Goal: Task Accomplishment & Management: Complete application form

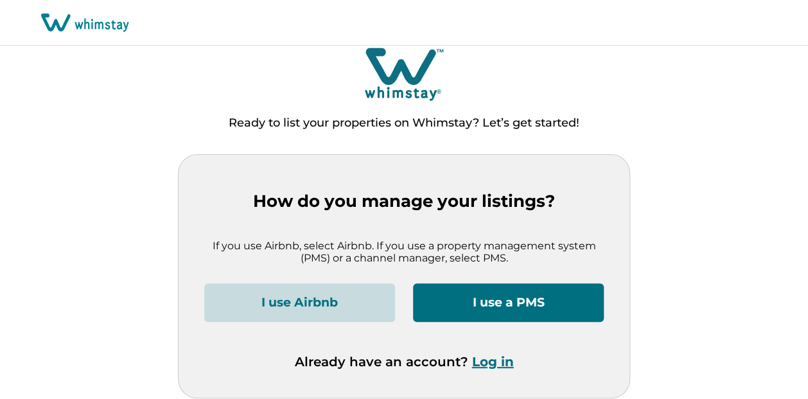
scroll to position [8, 0]
click at [506, 299] on button "I use a PMS" at bounding box center [508, 302] width 191 height 39
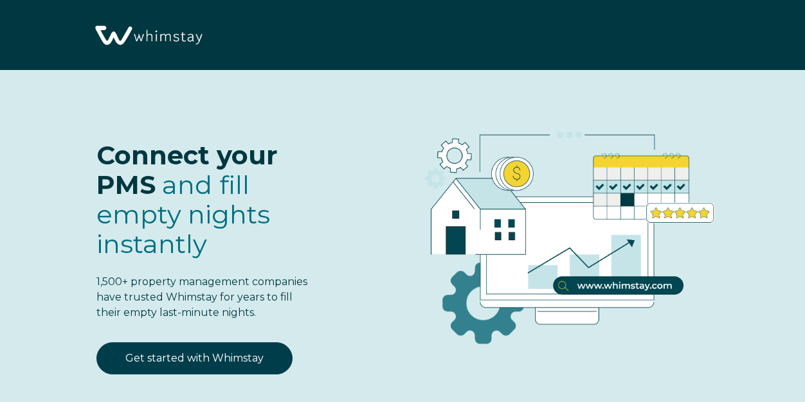
select select "PH"
select select "Standard"
click at [247, 336] on div "Connect your PMS and fill empty nights instantly 1,500+ property management com…" at bounding box center [178, 219] width 279 height 247
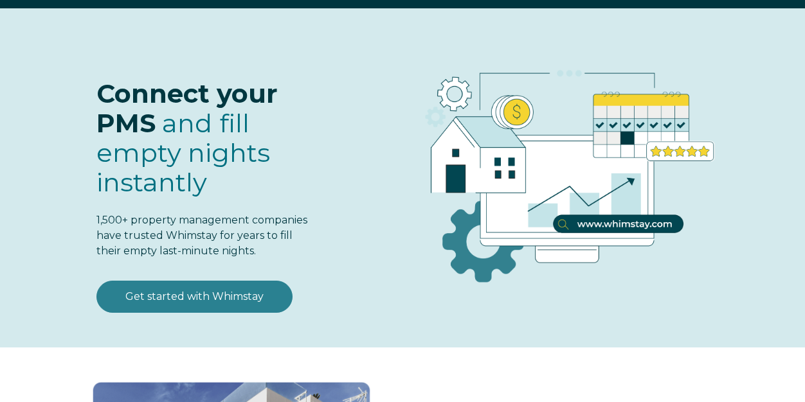
scroll to position [129, 0]
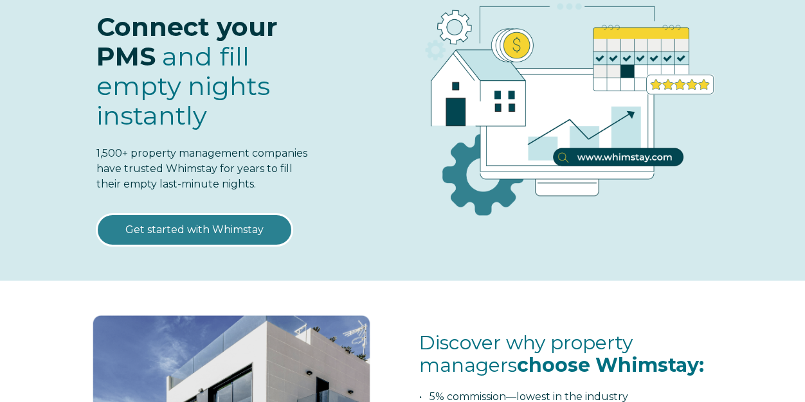
click at [244, 233] on link "Get started with Whimstay" at bounding box center [194, 230] width 196 height 32
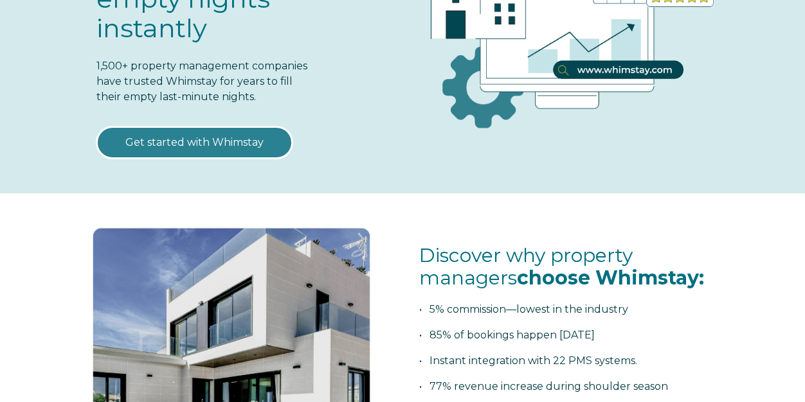
scroll to position [386, 0]
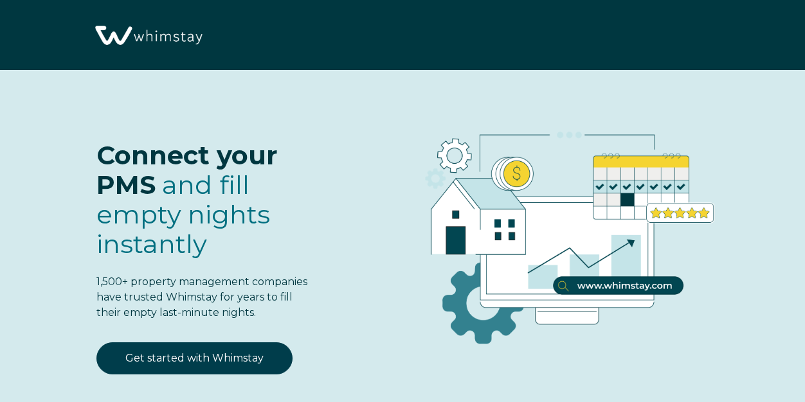
scroll to position [1483, 0]
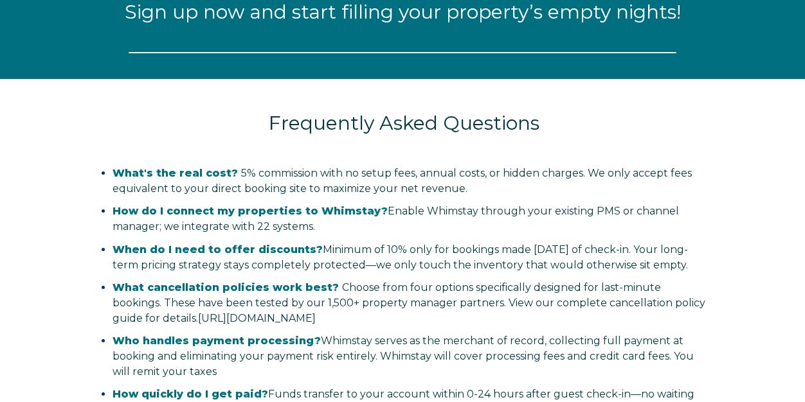
select select "PH"
select select "Standard"
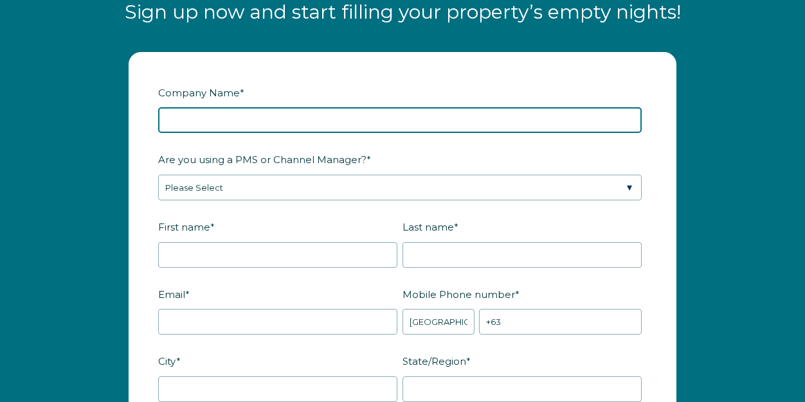
click at [432, 126] on input "Company Name *" at bounding box center [399, 120] width 483 height 26
click at [166, 121] on input "hOUSE OF YOUNG" at bounding box center [399, 120] width 483 height 26
drag, startPoint x: 166, startPoint y: 121, endPoint x: 350, endPoint y: 118, distance: 183.2
click at [350, 118] on input "hOUSE OF YOUNG" at bounding box center [399, 120] width 483 height 26
type input "House of Young"
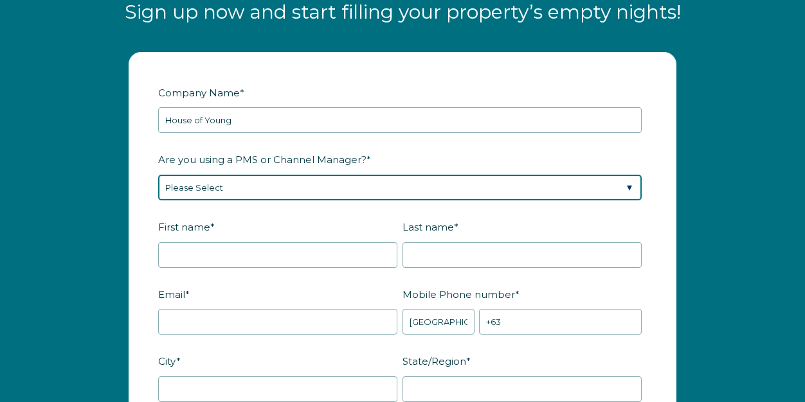
click at [391, 193] on select "Please Select Barefoot BookingPal Boost Brightside CiiRUS Escapia Guesty Hostaw…" at bounding box center [399, 188] width 483 height 26
select select "Hostaway"
click at [158, 175] on select "Please Select Barefoot BookingPal Boost Brightside CiiRUS Escapia Guesty Hostaw…" at bounding box center [399, 188] width 483 height 26
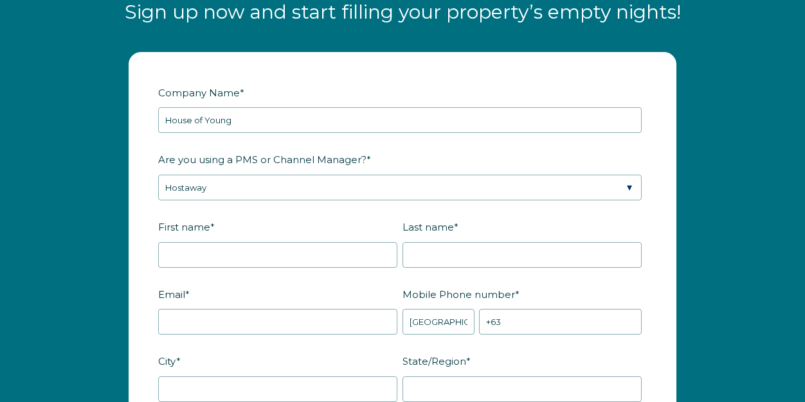
click at [348, 221] on label "First name *" at bounding box center [280, 227] width 244 height 22
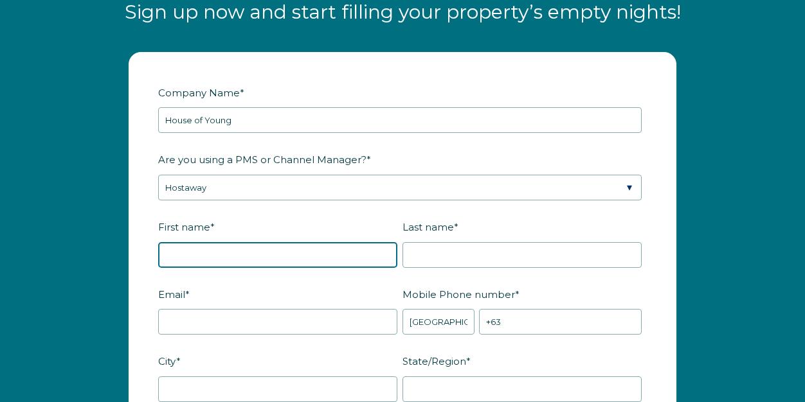
click at [348, 242] on input "First name *" at bounding box center [277, 255] width 239 height 26
click at [339, 253] on input "First name *" at bounding box center [277, 255] width 239 height 26
type input "Young"
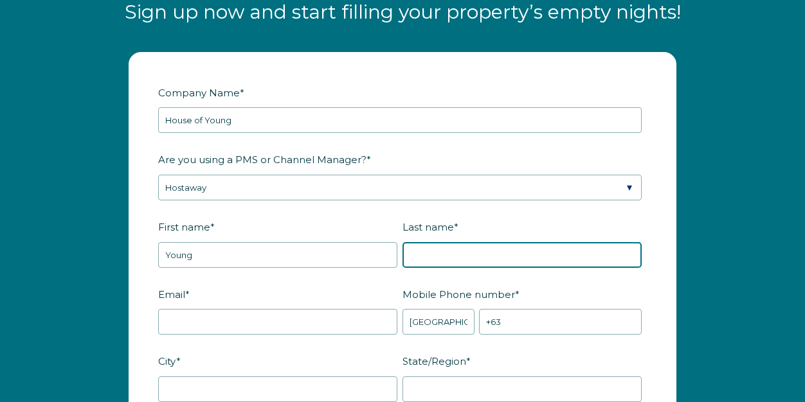
click at [558, 244] on input "Last name *" at bounding box center [521, 255] width 239 height 26
type input "Wright"
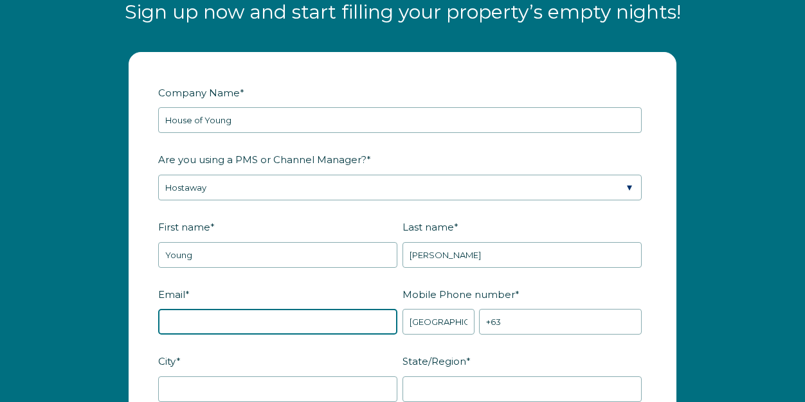
click at [339, 323] on input "Email *" at bounding box center [277, 322] width 239 height 26
paste input "[EMAIL_ADDRESS][DOMAIN_NAME]"
type input "[EMAIL_ADDRESS][DOMAIN_NAME]"
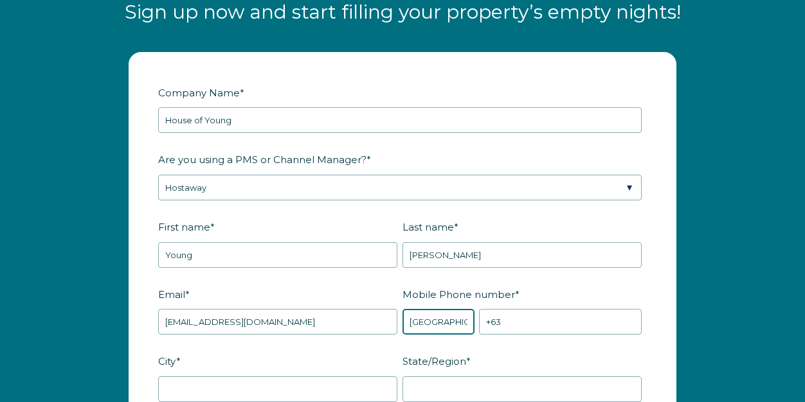
click at [440, 324] on select "* Afghanistan (‫افغانستان‬‎) Albania (Shqipëri) Algeria (‫الجزائر‬‎) American S…" at bounding box center [438, 322] width 72 height 26
select select "US"
click at [402, 309] on select "* Afghanistan (‫افغانستان‬‎) Albania (Shqipëri) Algeria (‫الجزائر‬‎) American S…" at bounding box center [438, 322] width 72 height 26
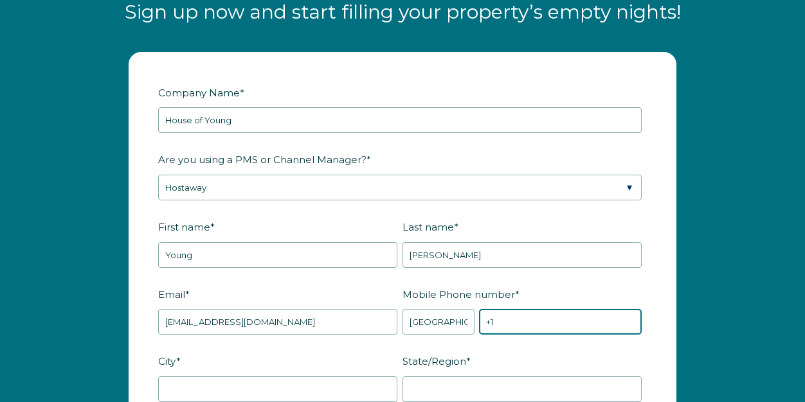
click at [548, 319] on input "+1" at bounding box center [560, 322] width 163 height 26
paste input "(346)522-3083"
type input "+1 (346)522-3083"
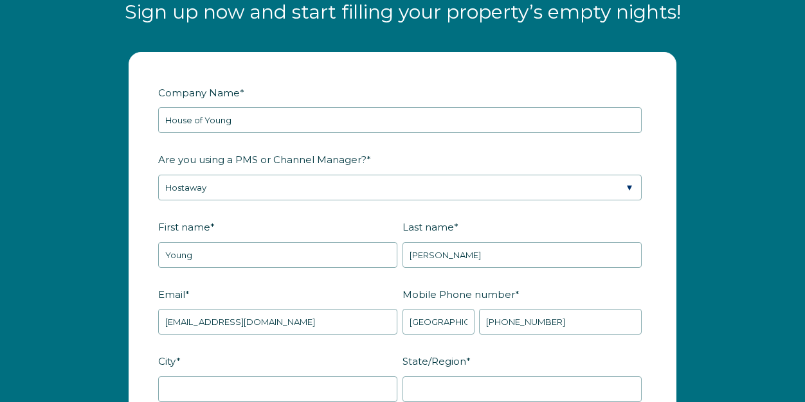
click at [616, 357] on label "State/Region *" at bounding box center [524, 361] width 244 height 22
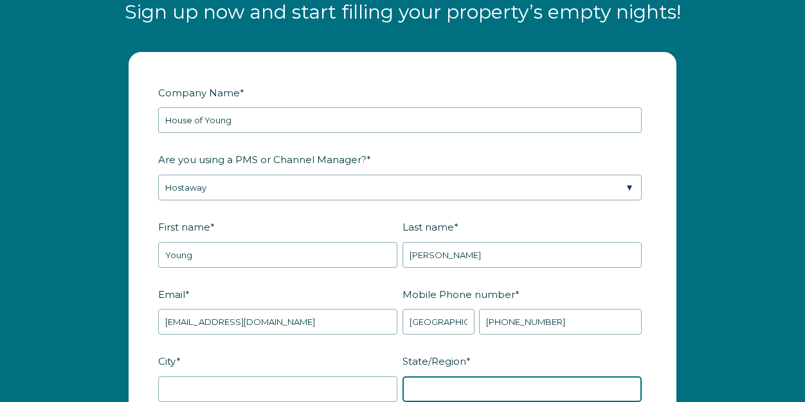
click at [616, 377] on input "State/Region *" at bounding box center [521, 390] width 239 height 26
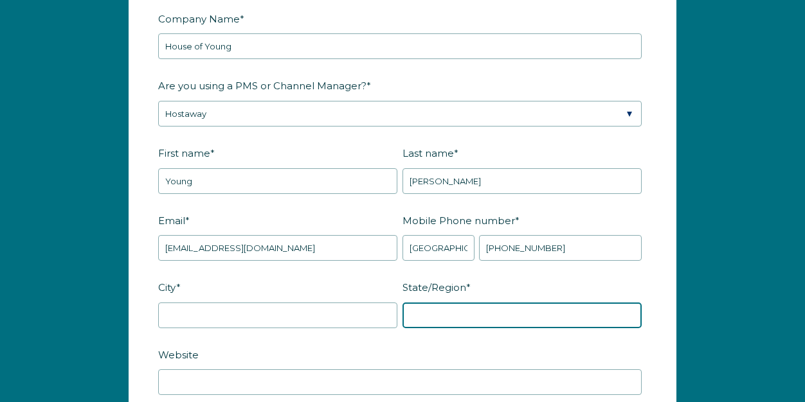
scroll to position [1612, 0]
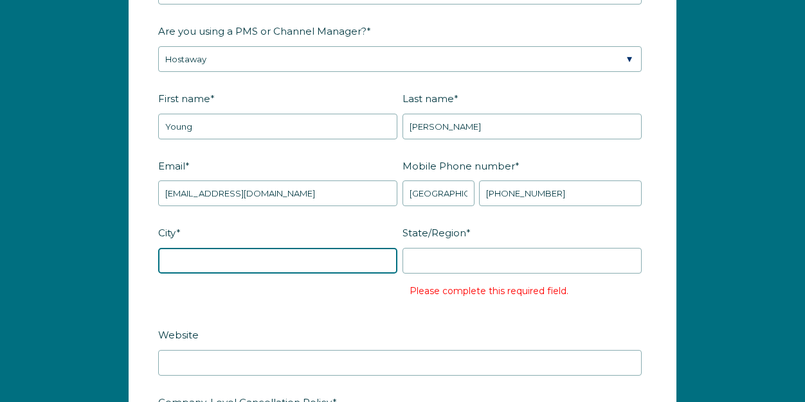
click at [257, 255] on input "City *" at bounding box center [277, 261] width 239 height 26
type input "Houston"
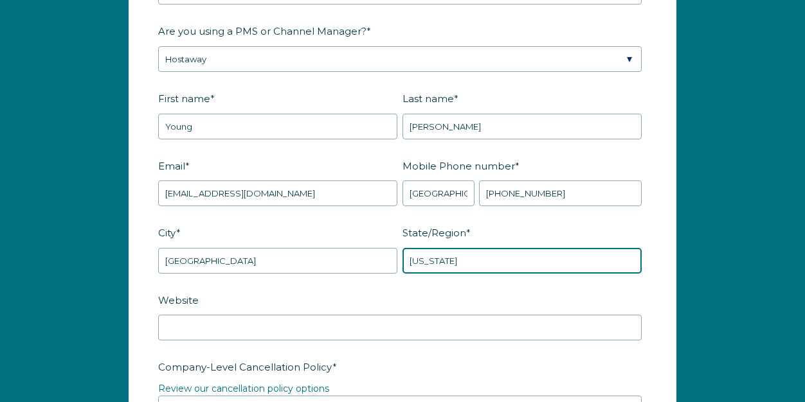
type input "Texas"
click at [337, 291] on label "Website" at bounding box center [402, 300] width 488 height 22
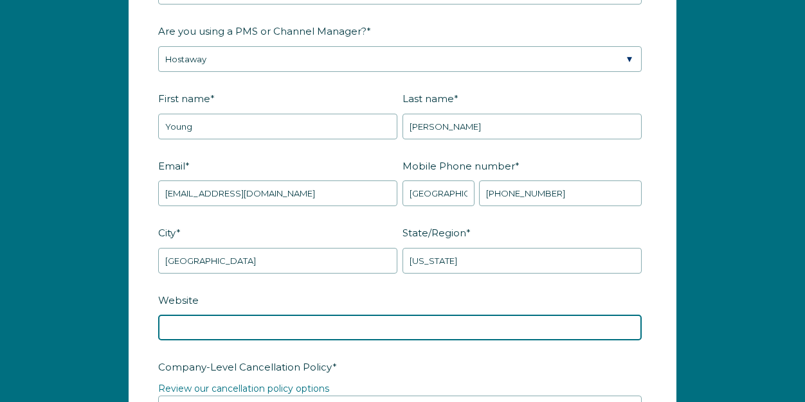
click at [337, 315] on input "Website" at bounding box center [399, 328] width 483 height 26
click at [298, 326] on input "Website" at bounding box center [399, 328] width 483 height 26
paste input "[URL][DOMAIN_NAME]"
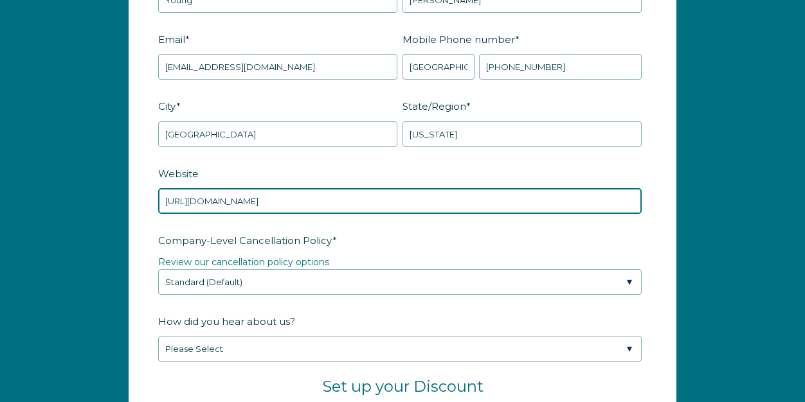
scroll to position [1740, 0]
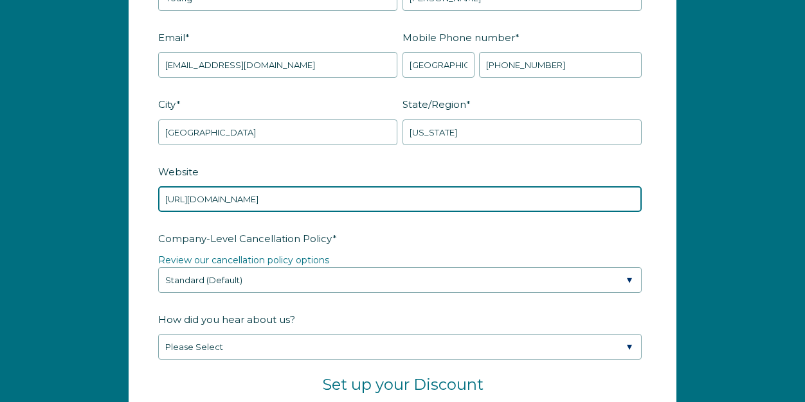
type input "[URL][DOMAIN_NAME]"
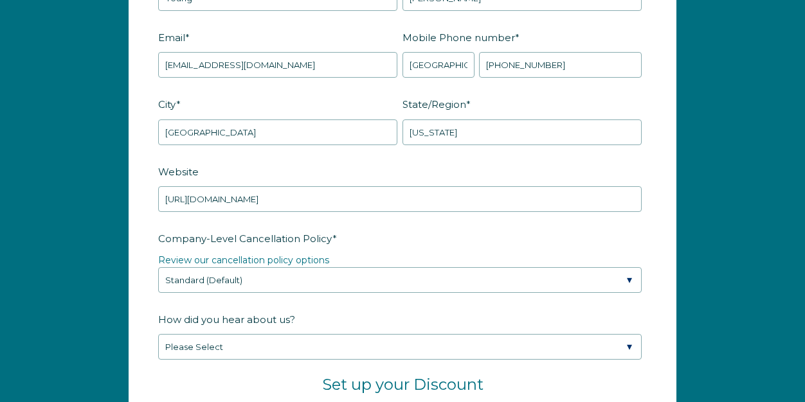
click at [428, 294] on fieldset "Company-Level Cancellation Policy * Review our cancellation policy options Plea…" at bounding box center [402, 268] width 488 height 81
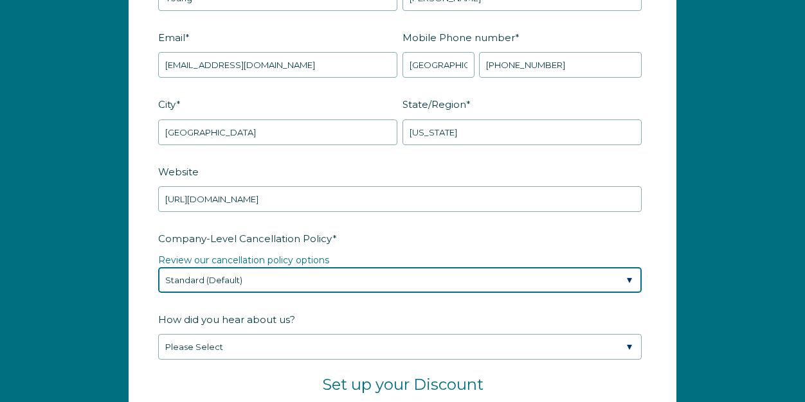
click at [454, 276] on select "Please Select Partial Standard (Default) Moderate Strict" at bounding box center [399, 280] width 483 height 26
select select "Strict"
click at [158, 267] on select "Please Select Partial Standard (Default) Moderate Strict" at bounding box center [399, 280] width 483 height 26
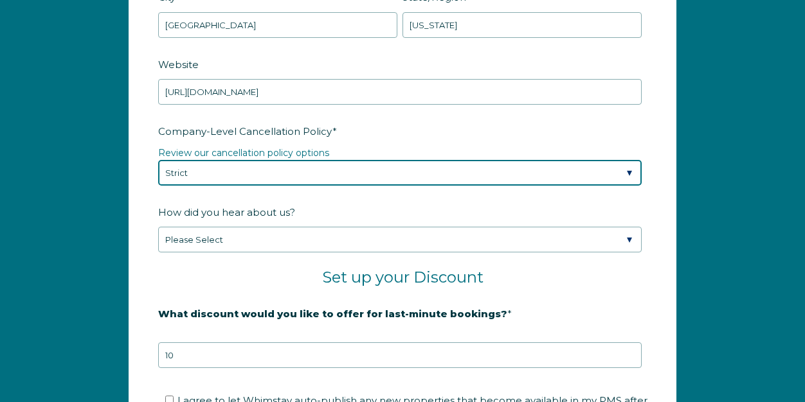
scroll to position [1869, 0]
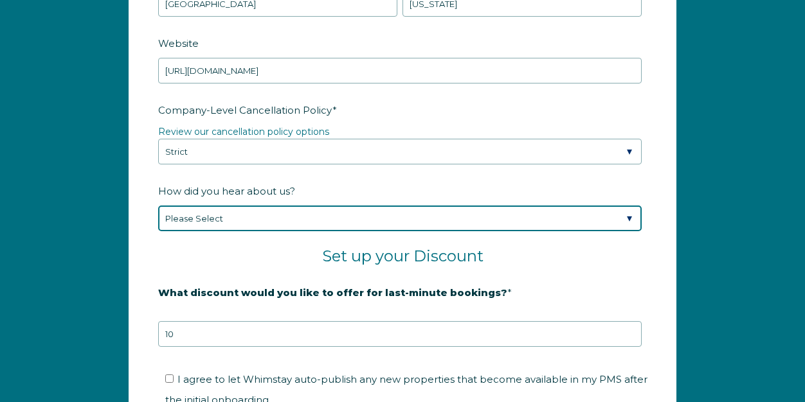
click at [438, 206] on select "Please Select Found Whimstay through a Google search Spoke to a Whimstay salesp…" at bounding box center [399, 219] width 483 height 26
select select "Other"
click at [158, 206] on select "Please Select Found Whimstay through a Google search Spoke to a Whimstay salesp…" at bounding box center [399, 219] width 483 height 26
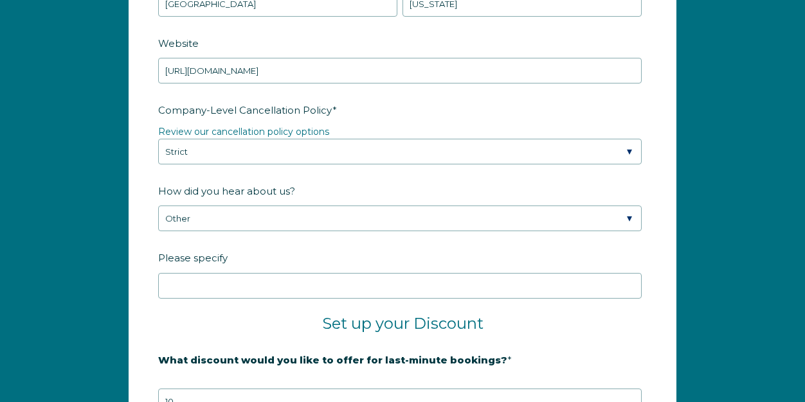
click at [391, 199] on div "How did you hear about us? Please Select Found Whimstay through a Google search…" at bounding box center [402, 206] width 488 height 52
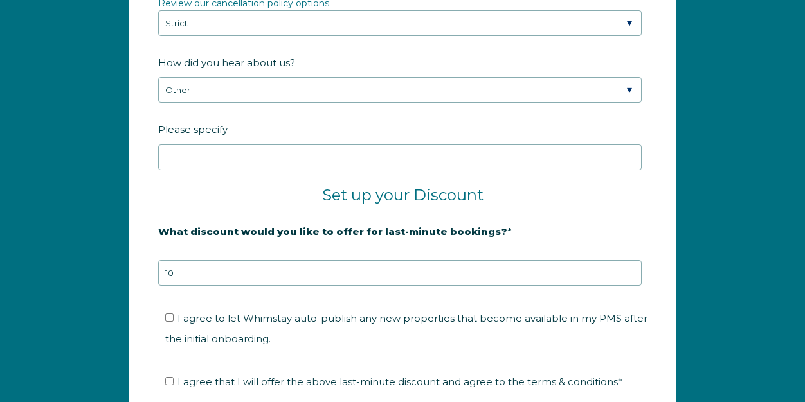
scroll to position [1997, 0]
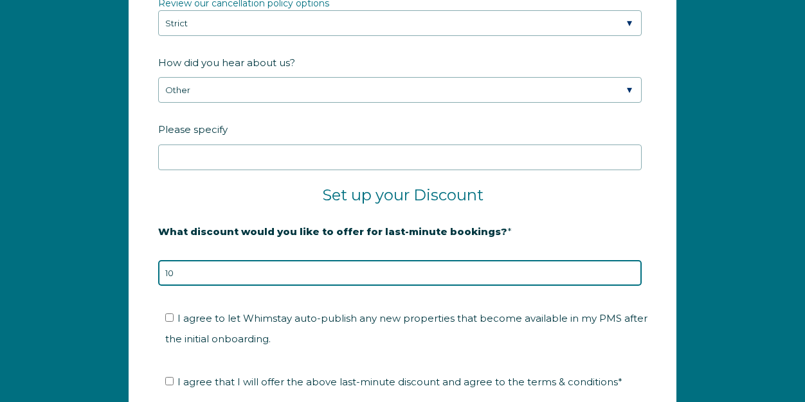
click at [291, 272] on input "10" at bounding box center [399, 273] width 483 height 26
drag, startPoint x: 291, startPoint y: 272, endPoint x: 49, endPoint y: 241, distance: 244.2
click at [50, 242] on div "Company Name * House of Young Are you using a PMS or Channel Manager? * Please …" at bounding box center [402, 64] width 805 height 1079
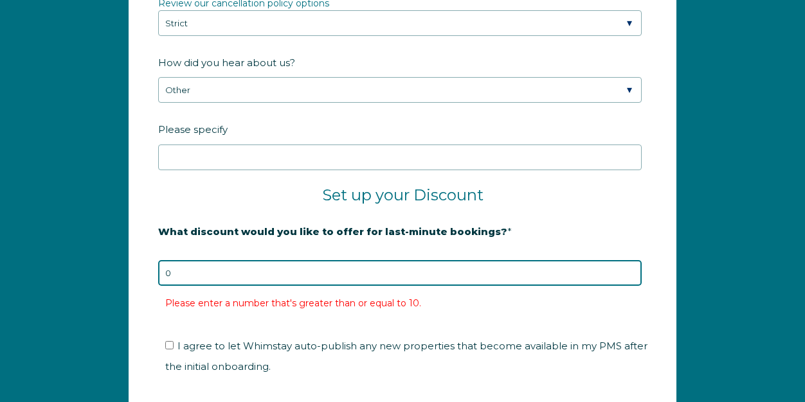
click at [233, 266] on input "0" at bounding box center [399, 273] width 483 height 26
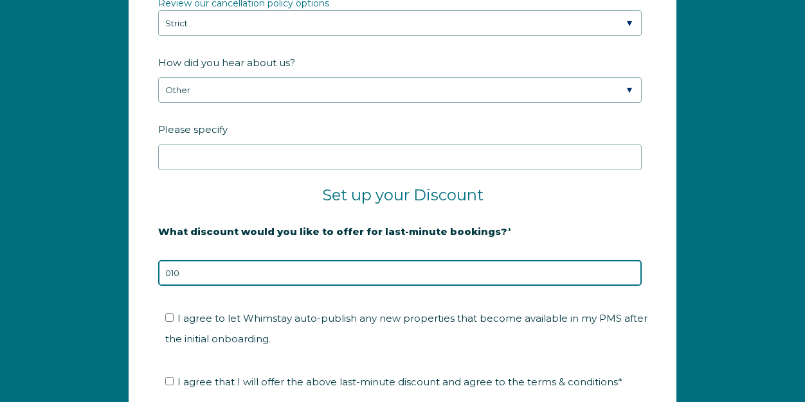
type input "010"
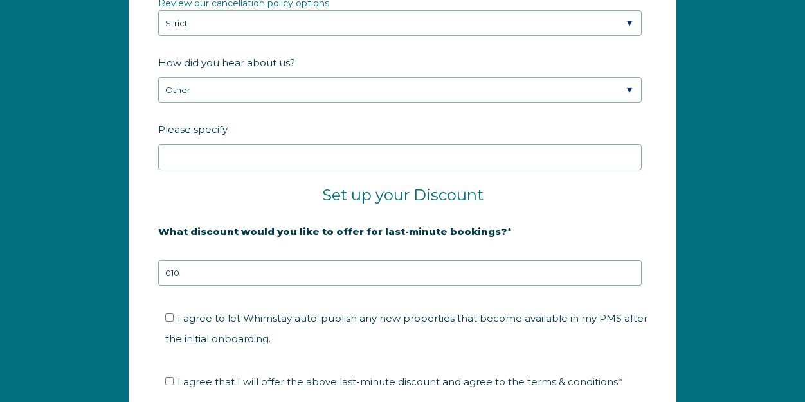
click at [332, 301] on fieldset "I agree to let Whimstay auto-publish any new properties that become available i…" at bounding box center [402, 333] width 488 height 64
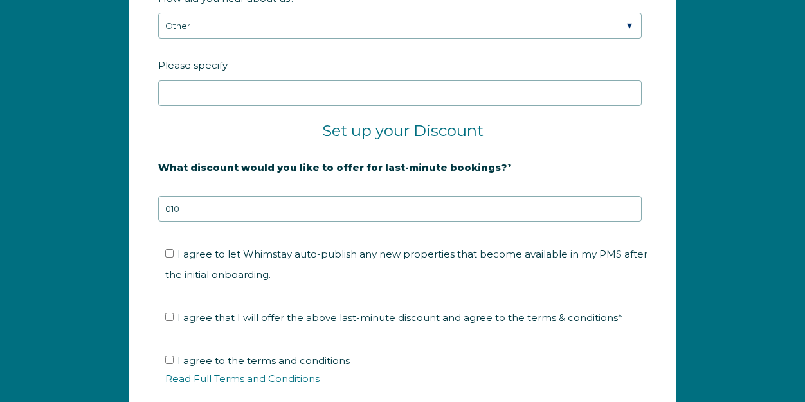
click at [316, 248] on span "I agree to let Whimstay auto-publish any new properties that become available i…" at bounding box center [406, 264] width 482 height 33
click at [174, 249] on input "I agree to let Whimstay auto-publish any new properties that become available i…" at bounding box center [169, 253] width 8 height 8
checkbox input "true"
click at [221, 312] on span "I agree that I will offer the above last-minute discount and agree to the terms…" at bounding box center [399, 318] width 445 height 12
click at [174, 313] on input "I agree that I will offer the above last-minute discount and agree to the terms…" at bounding box center [169, 317] width 8 height 8
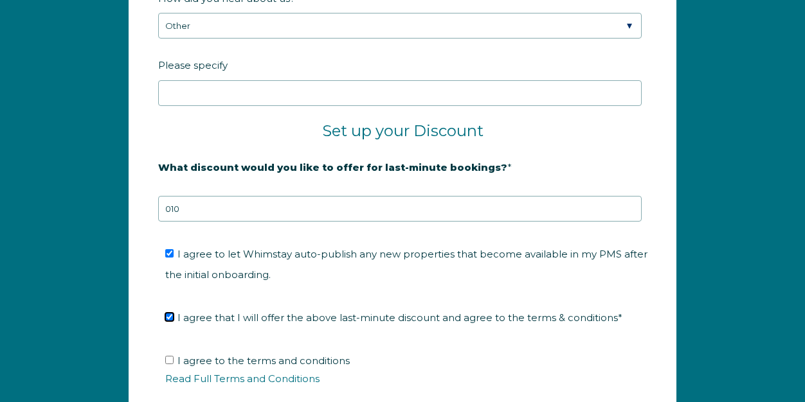
checkbox input "true"
click at [221, 355] on span "I agree to the terms and conditions Read Full Terms and Conditions *" at bounding box center [406, 386] width 483 height 63
click at [174, 356] on input "I agree to the terms and conditions Read Full Terms and Conditions *" at bounding box center [169, 360] width 8 height 8
checkbox input "true"
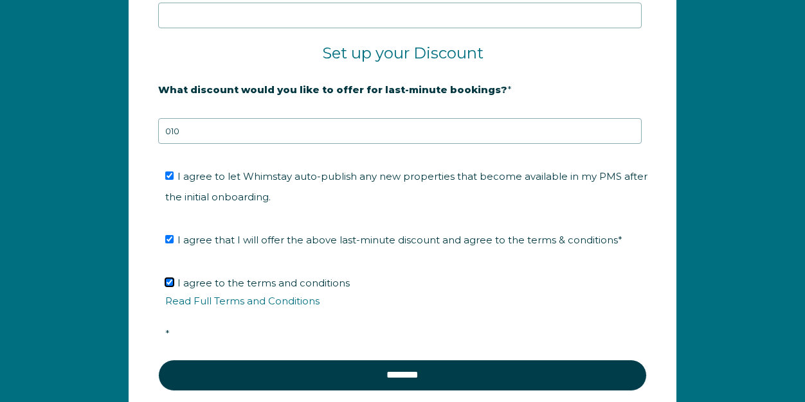
scroll to position [2254, 0]
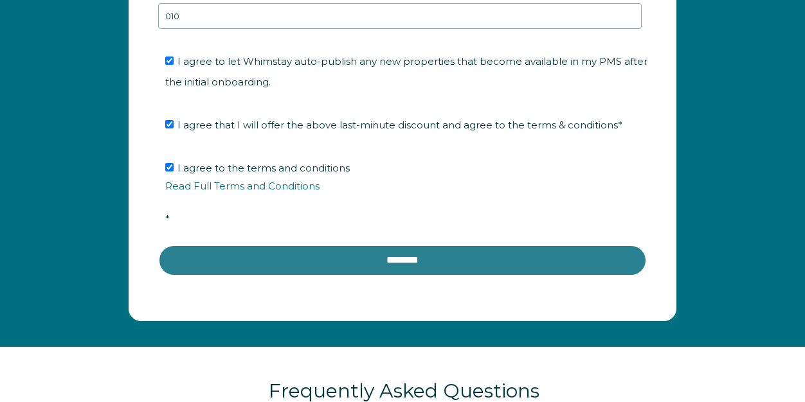
click at [408, 254] on input "********" at bounding box center [402, 260] width 488 height 31
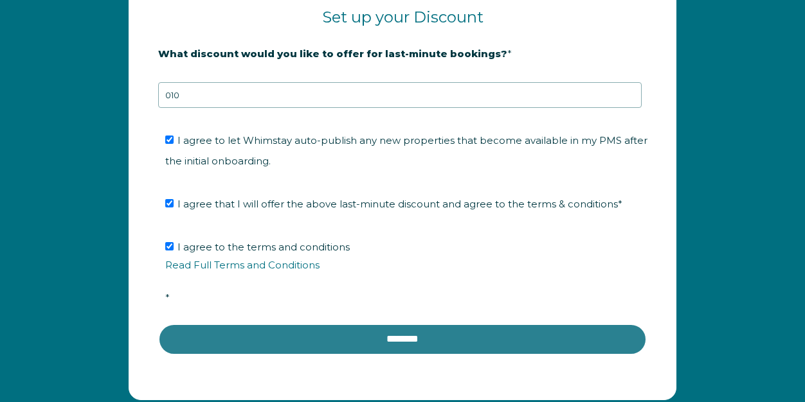
scroll to position [2126, 0]
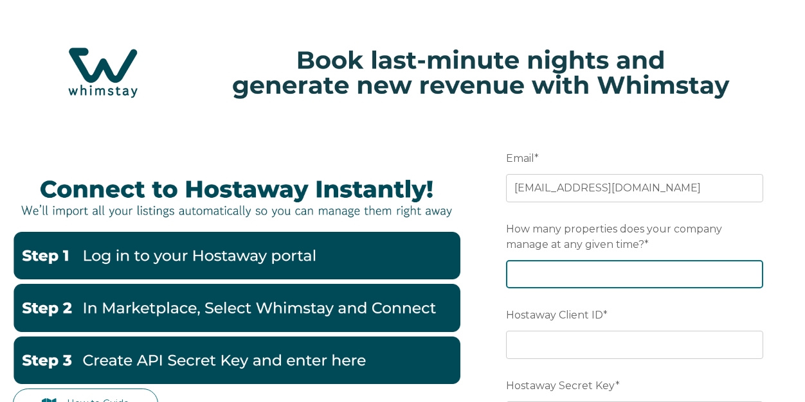
click at [547, 285] on input "How many properties does your company manage at any given time? *" at bounding box center [634, 274] width 257 height 28
type input "2"
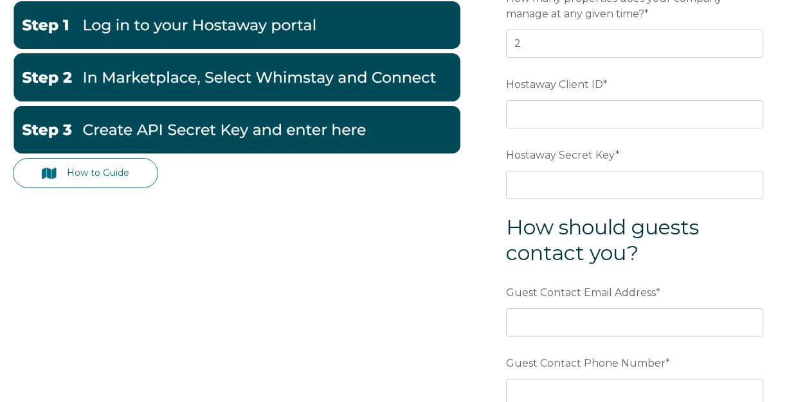
scroll to position [193, 0]
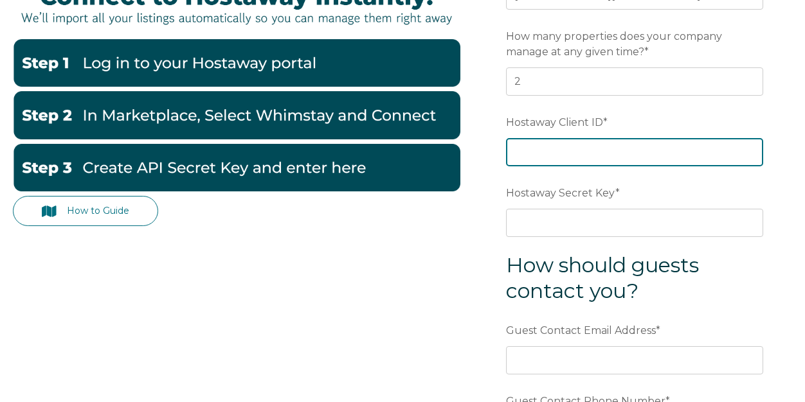
click at [578, 155] on input "Hostaway Client ID *" at bounding box center [634, 152] width 257 height 28
paste input "166823"
type input "166823"
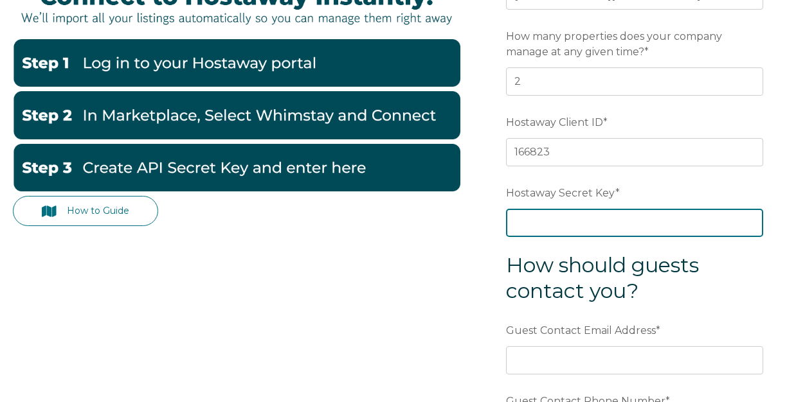
click at [585, 224] on input "Hostaway Secret Key *" at bounding box center [634, 223] width 257 height 28
paste input "5915f928be77e300079f63bf624806aaf6ef04a4a9cf8171541aa714db4d3ee5"
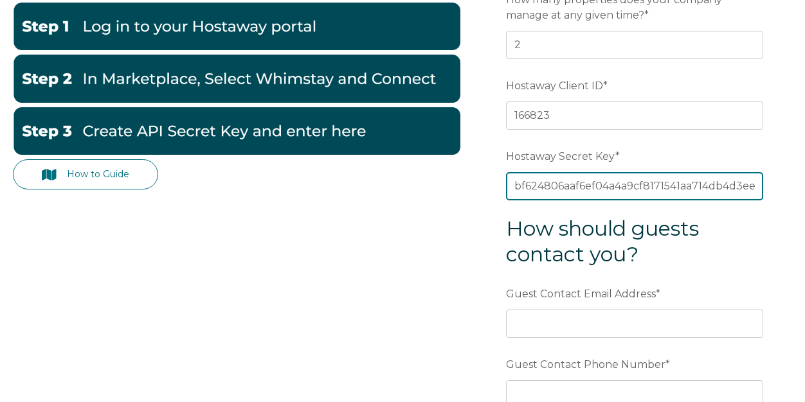
scroll to position [257, 0]
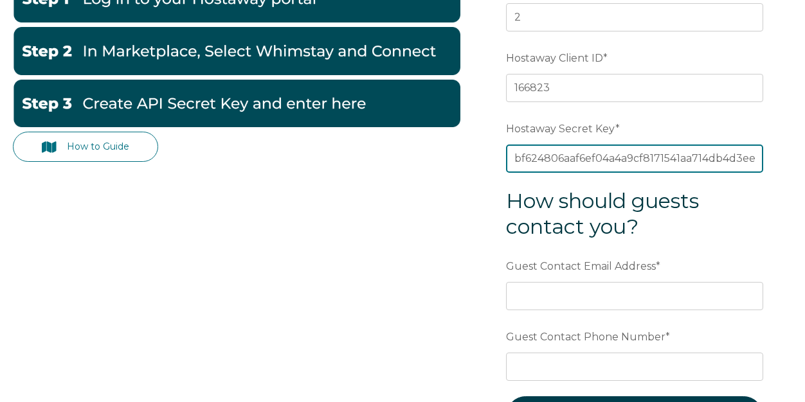
type input "5915f928be77e300079f63bf624806aaf6ef04a4a9cf8171541aa714db4d3ee5"
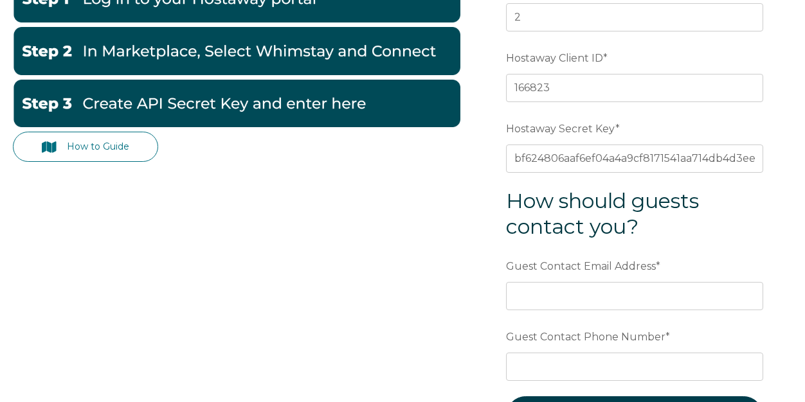
scroll to position [0, 0]
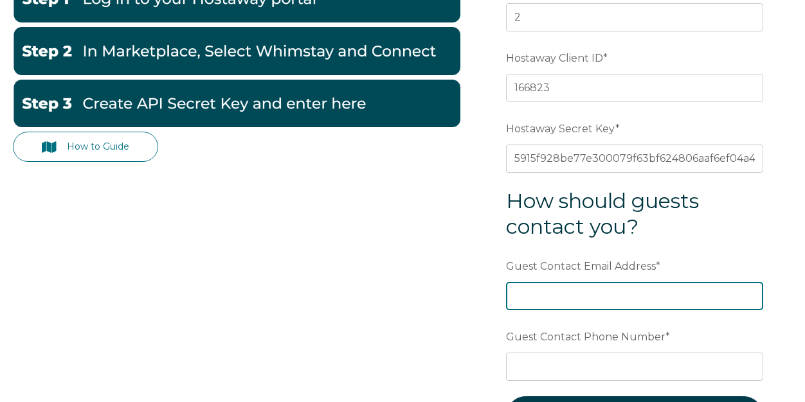
click at [652, 282] on input "Guest Contact Email Address *" at bounding box center [634, 296] width 257 height 28
paste input "[URL][DOMAIN_NAME]"
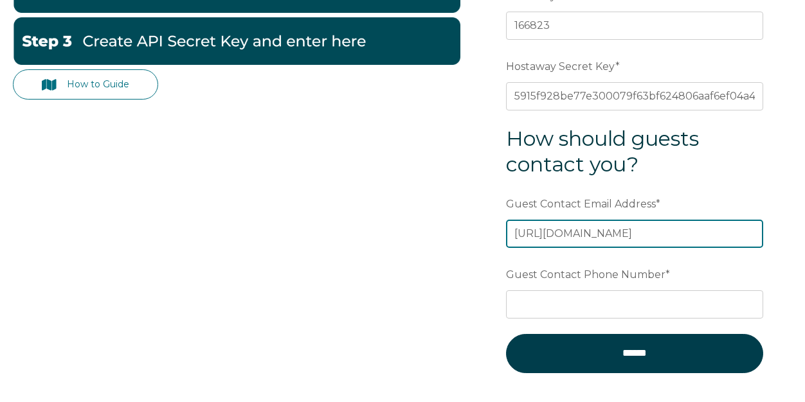
scroll to position [321, 0]
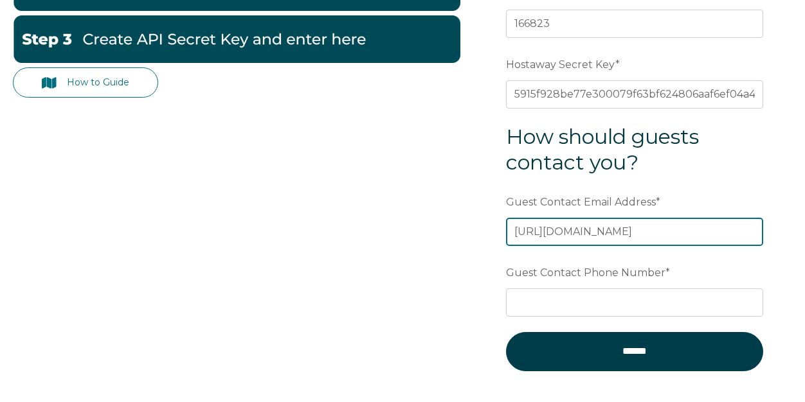
type input "[URL][DOMAIN_NAME]"
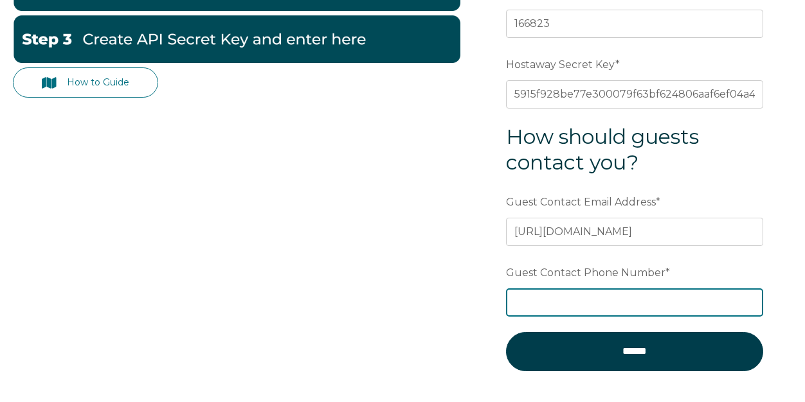
click at [644, 298] on input "Guest Contact Phone Number *" at bounding box center [634, 303] width 257 height 28
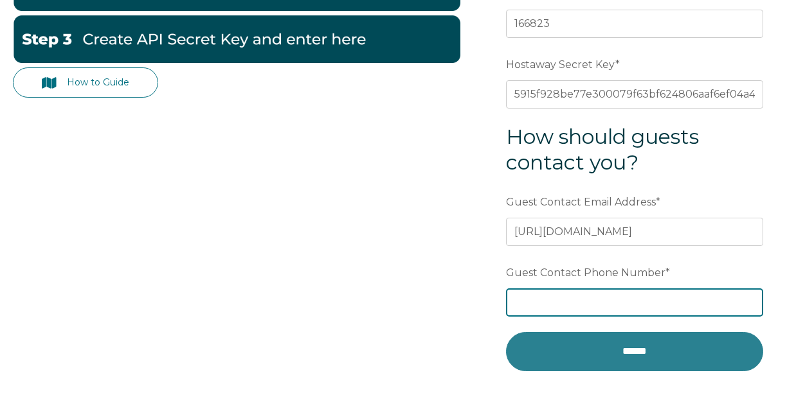
paste input "[PHONE_NUMBER]"
type input "[PHONE_NUMBER]"
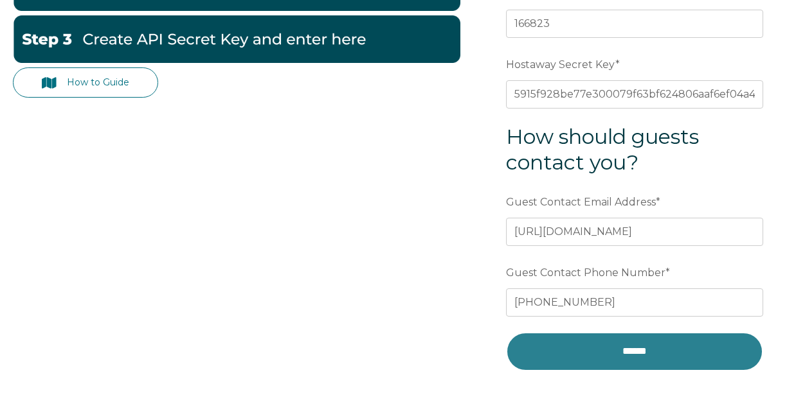
click at [688, 339] on input "******" at bounding box center [634, 351] width 257 height 39
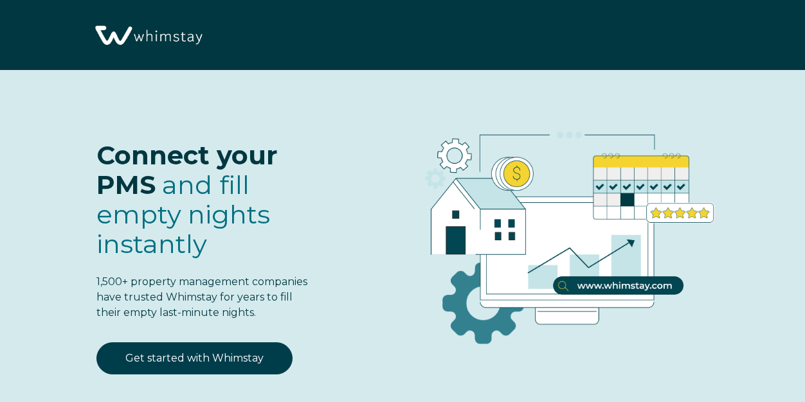
select select "US"
select select "Standard"
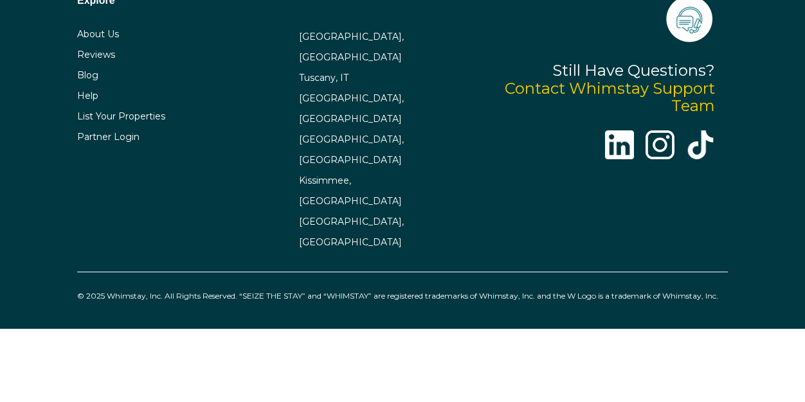
scroll to position [3127, 0]
